Goal: Transaction & Acquisition: Purchase product/service

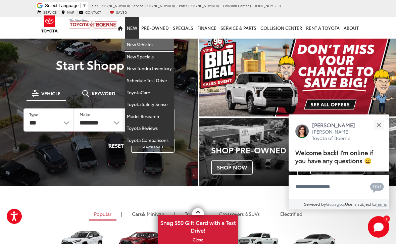
click at [153, 42] on link "New Vehicles" at bounding box center [149, 45] width 49 height 12
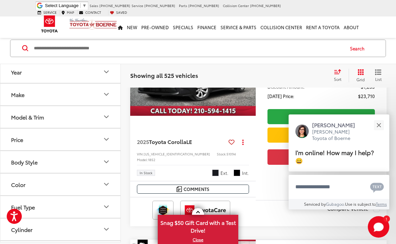
scroll to position [332, 0]
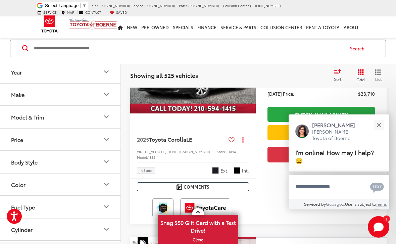
click at [382, 132] on button "Close" at bounding box center [378, 125] width 14 height 14
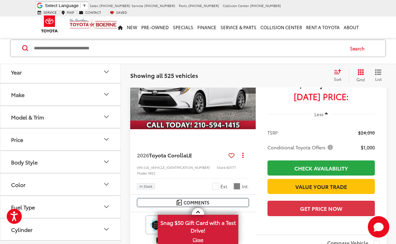
scroll to position [772, 0]
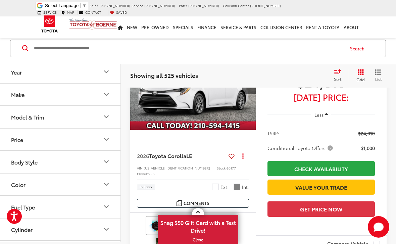
click at [43, 53] on input "Search by Make, Model, or Keyword" at bounding box center [188, 48] width 310 height 16
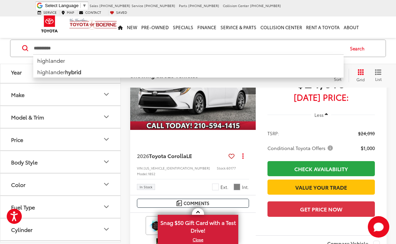
click at [78, 71] on b "hybrid" at bounding box center [73, 72] width 16 height 8
type input "**********"
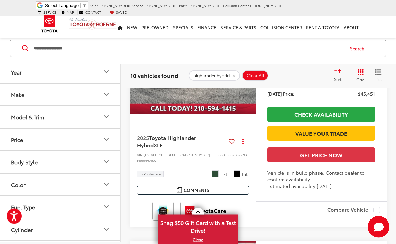
scroll to position [355, 0]
click at [342, 111] on link "Check Availability" at bounding box center [320, 114] width 107 height 15
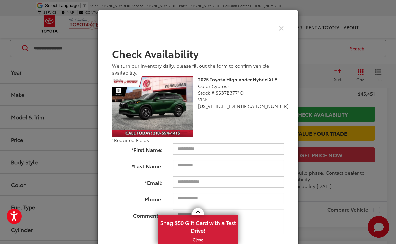
scroll to position [0, 0]
click at [283, 26] on icon "Close" at bounding box center [280, 27] width 5 height 7
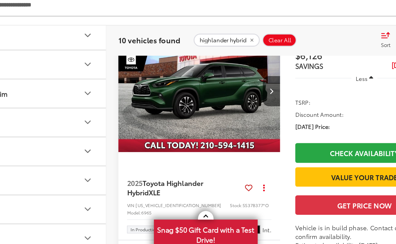
scroll to position [307, 0]
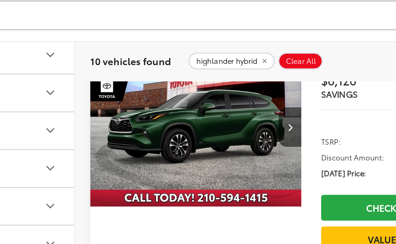
click at [160, 105] on img "2025 Toyota Highlander Hybrid Hybrid XLE 0" at bounding box center [193, 114] width 126 height 95
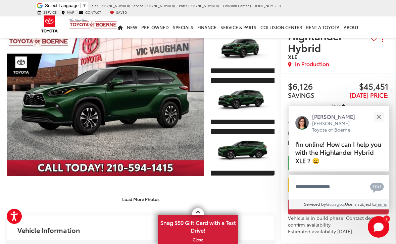
scroll to position [35, 0]
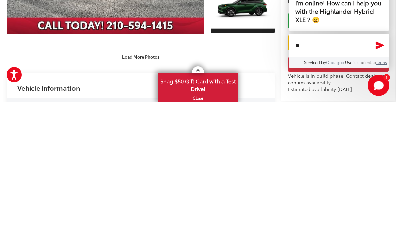
type textarea "*"
type textarea "**********"
click at [380, 182] on icon "Send Message" at bounding box center [379, 186] width 10 height 9
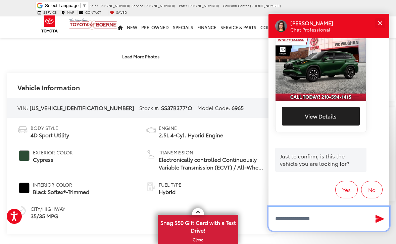
scroll to position [149, 0]
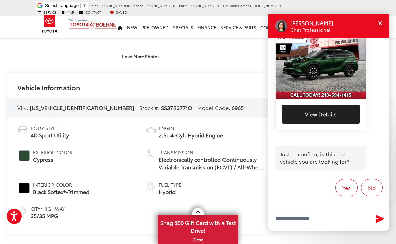
click at [347, 196] on button "Yes" at bounding box center [346, 187] width 22 height 17
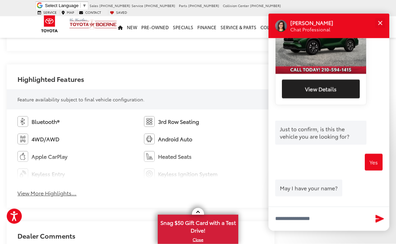
scroll to position [370, 0]
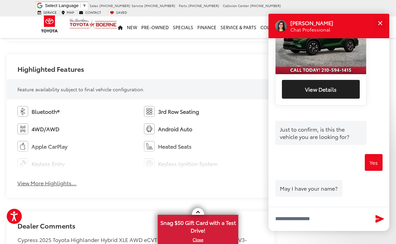
click at [65, 183] on button "View More Highlights..." at bounding box center [46, 183] width 59 height 8
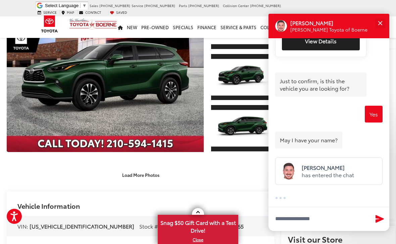
scroll to position [60, 0]
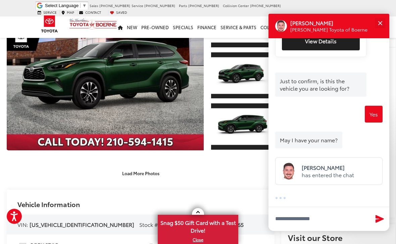
click at [188, 126] on link "Expand Photo 0" at bounding box center [105, 75] width 197 height 150
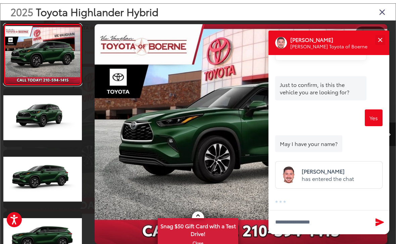
scroll to position [235, 0]
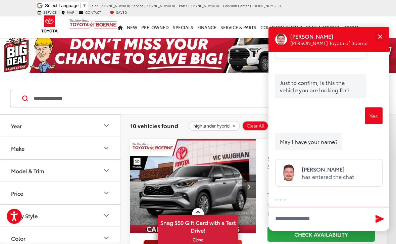
click at [379, 37] on div "Close" at bounding box center [380, 36] width 4 height 4
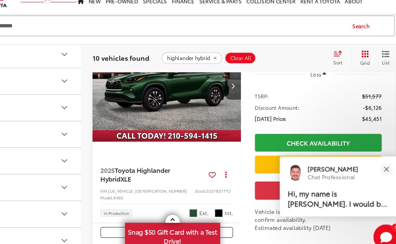
scroll to position [320, 0]
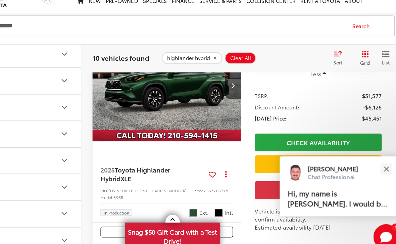
click at [376, 167] on div "Close" at bounding box center [378, 169] width 4 height 4
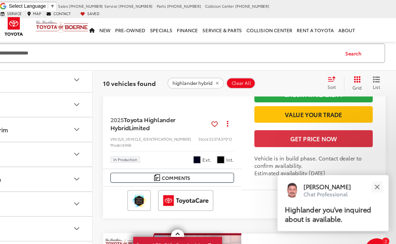
scroll to position [606, 0]
click at [371, 170] on button "Close" at bounding box center [378, 169] width 14 height 14
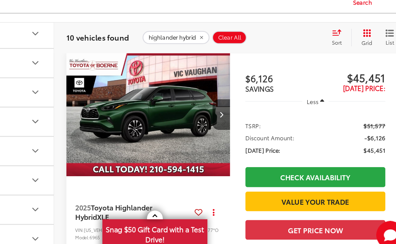
scroll to position [288, 0]
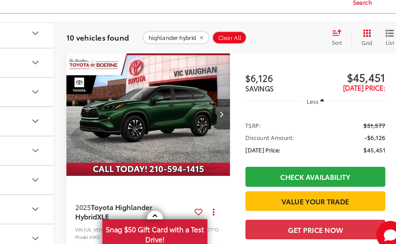
click at [192, 208] on link at bounding box center [198, 211] width 12 height 7
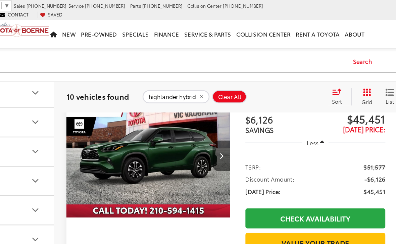
scroll to position [296, 0]
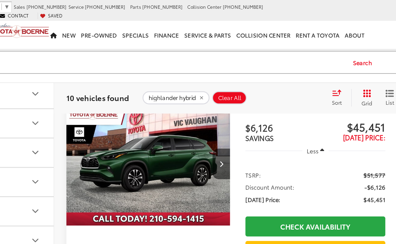
click at [247, 124] on icon "Next image" at bounding box center [248, 126] width 3 height 5
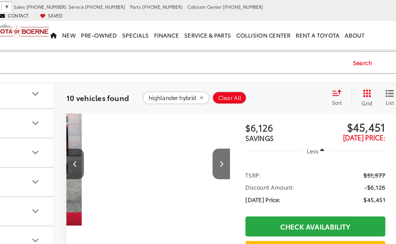
scroll to position [0, 126]
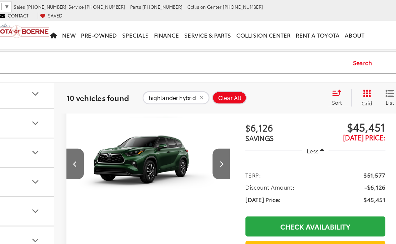
click at [242, 121] on button "Next image" at bounding box center [248, 125] width 13 height 23
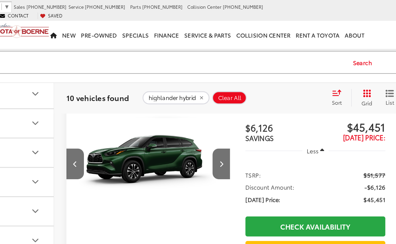
scroll to position [0, 253]
click at [242, 121] on button "Next image" at bounding box center [248, 125] width 13 height 23
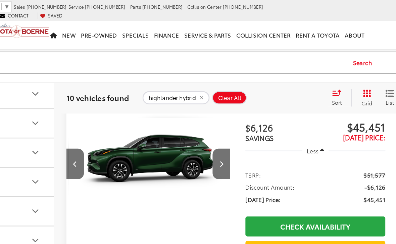
scroll to position [0, 379]
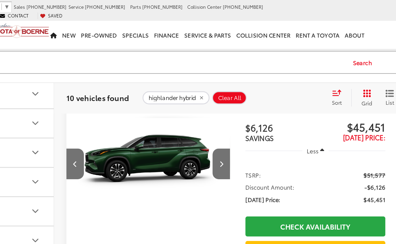
click at [247, 124] on icon "Next image" at bounding box center [248, 126] width 3 height 5
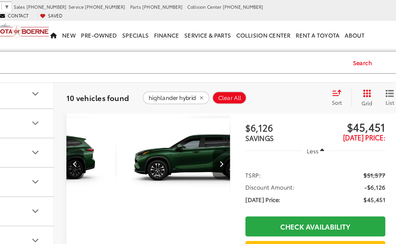
scroll to position [0, 506]
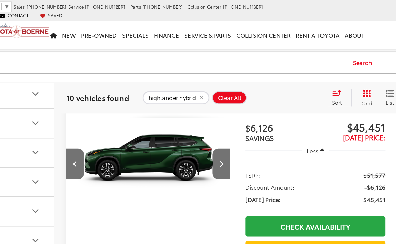
click at [242, 123] on button "Next image" at bounding box center [248, 125] width 13 height 23
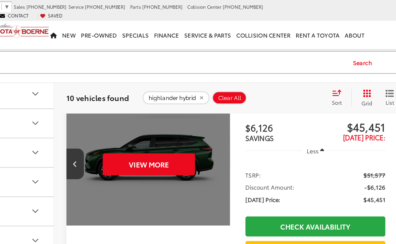
scroll to position [0, 632]
click at [158, 120] on button "View More" at bounding box center [193, 126] width 71 height 17
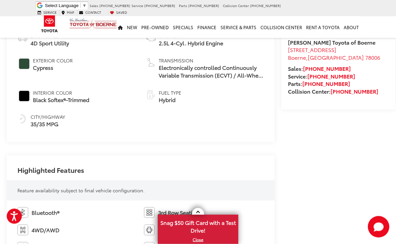
scroll to position [280, 0]
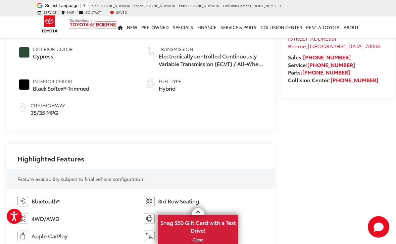
click at [203, 215] on link at bounding box center [198, 211] width 12 height 7
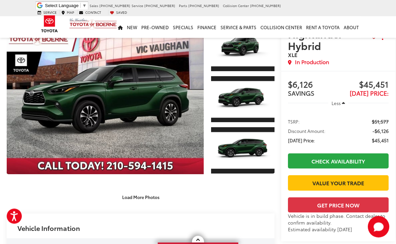
scroll to position [0, 0]
